Goal: Information Seeking & Learning: Find specific fact

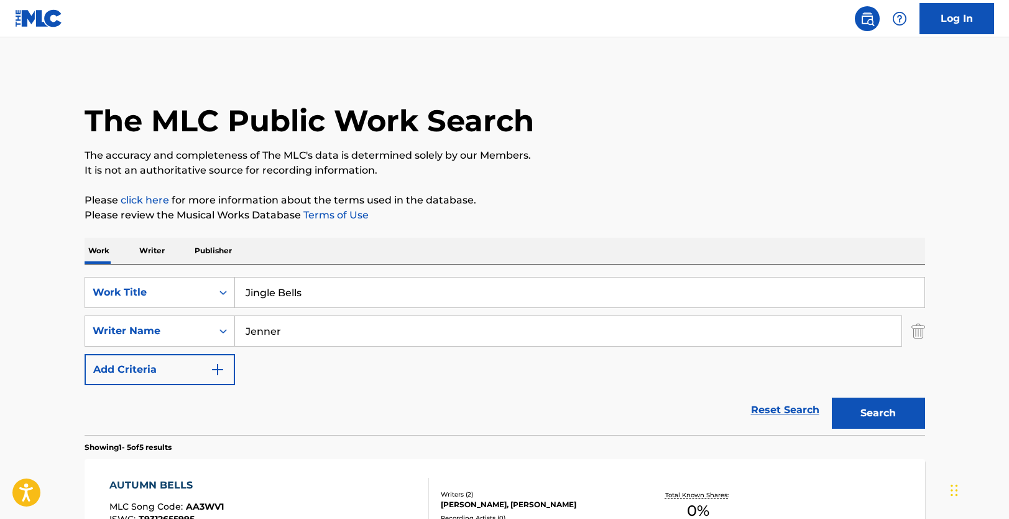
drag, startPoint x: 300, startPoint y: 323, endPoint x: 176, endPoint y: 325, distance: 123.7
click at [235, 325] on input "Jenner" at bounding box center [568, 331] width 667 height 30
click at [843, 412] on button "Search" at bounding box center [878, 412] width 93 height 31
drag, startPoint x: 288, startPoint y: 333, endPoint x: 219, endPoint y: 333, distance: 68.4
click at [235, 326] on input "[PERSON_NAME]" at bounding box center [568, 331] width 667 height 30
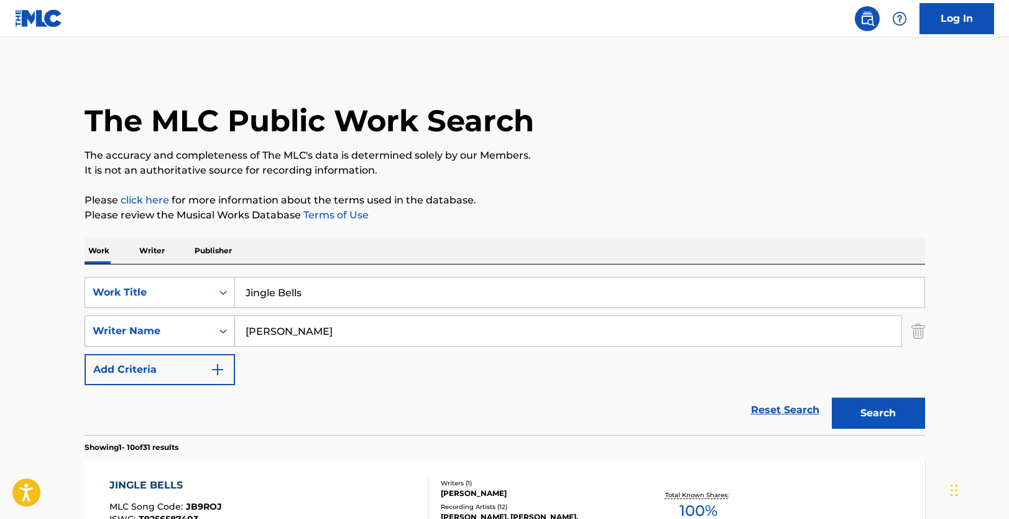
paste input "Kardashian"
type input "Kardashian"
click at [890, 411] on button "Search" at bounding box center [878, 412] width 93 height 31
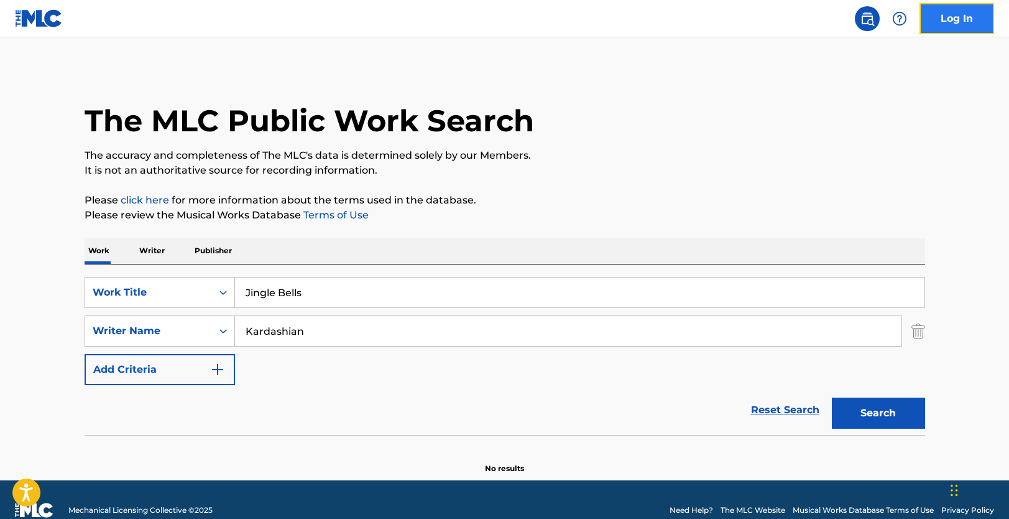
click at [968, 25] on link "Log In" at bounding box center [957, 18] width 75 height 31
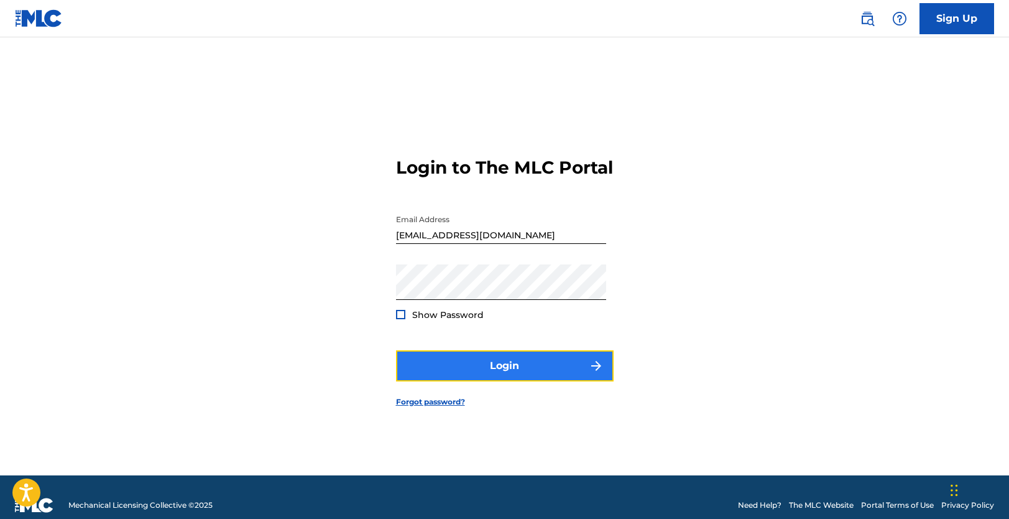
click at [517, 381] on button "Login" at bounding box center [505, 365] width 218 height 31
